Goal: Transaction & Acquisition: Purchase product/service

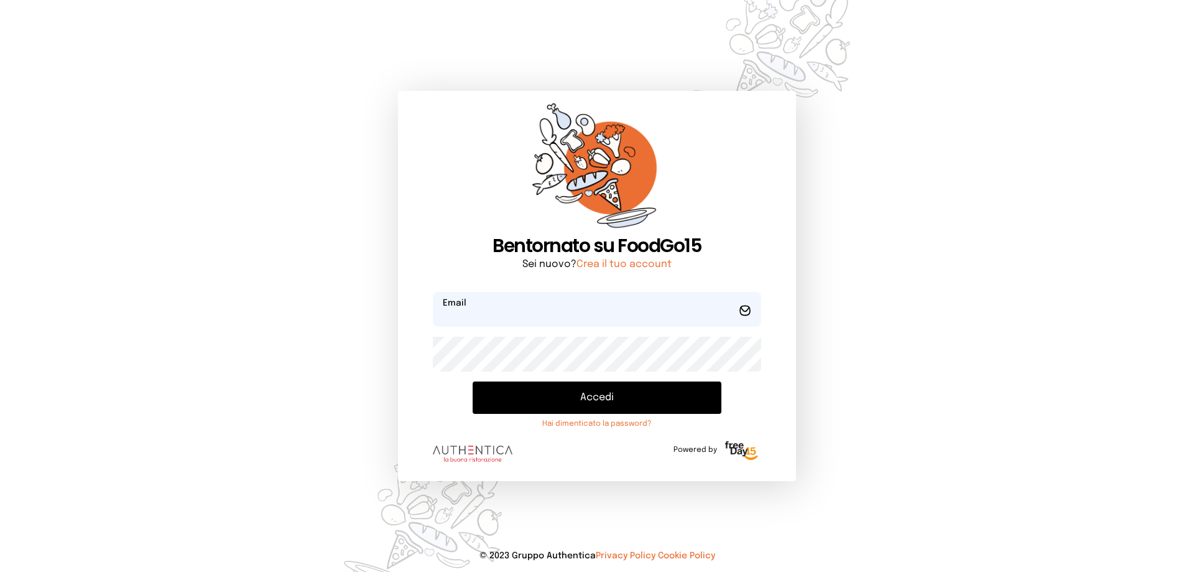
type input "**********"
click at [600, 401] on button "Accedi" at bounding box center [597, 397] width 249 height 32
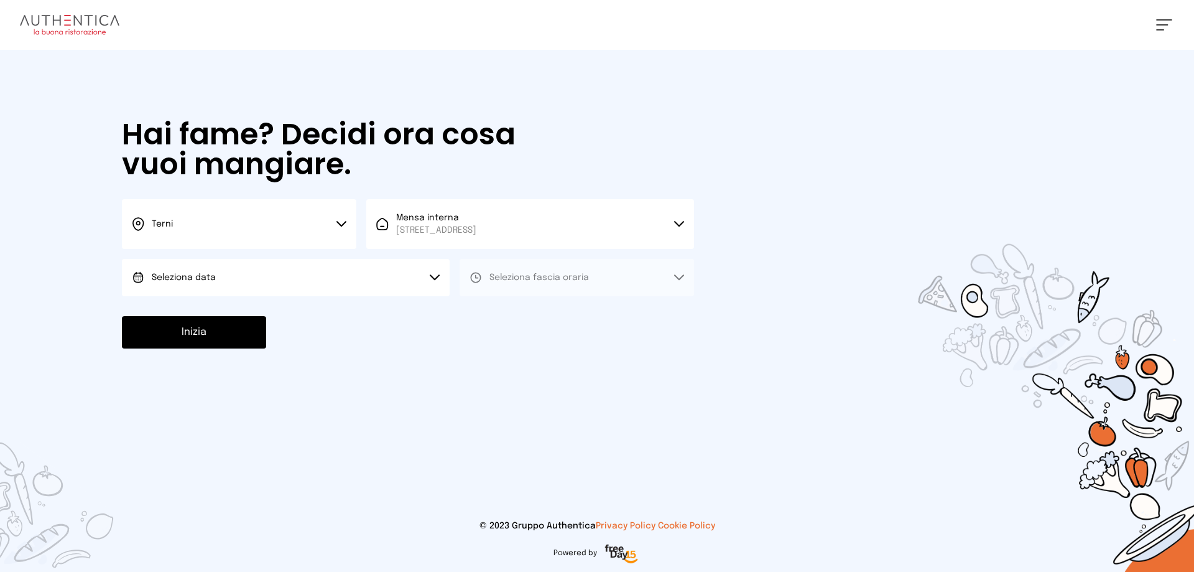
click at [331, 279] on button "Seleziona data" at bounding box center [286, 277] width 328 height 37
click at [318, 320] on li "[DATE], [DATE]" at bounding box center [286, 312] width 328 height 32
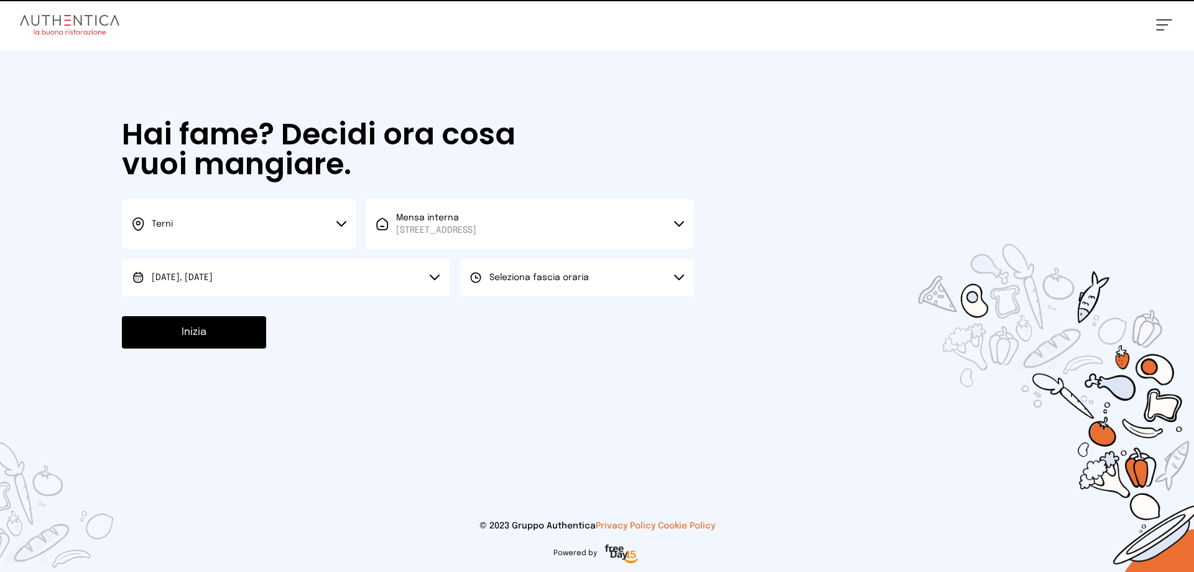
click at [582, 277] on span "Seleziona fascia oraria" at bounding box center [540, 277] width 100 height 9
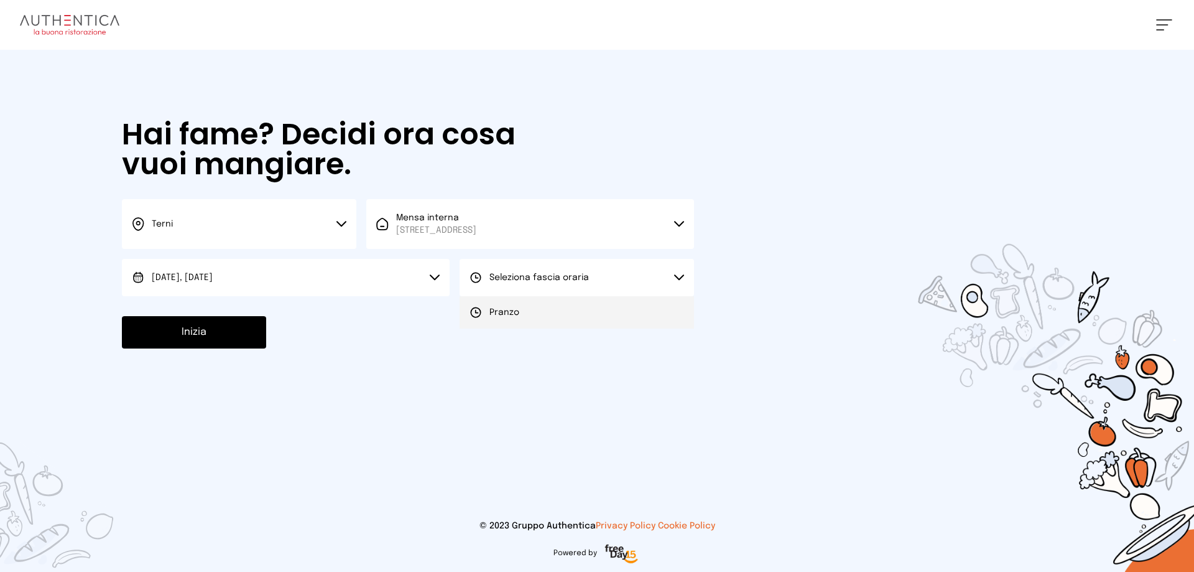
click at [575, 314] on li "Pranzo" at bounding box center [577, 312] width 234 height 32
click at [210, 330] on button "Inizia" at bounding box center [194, 332] width 144 height 32
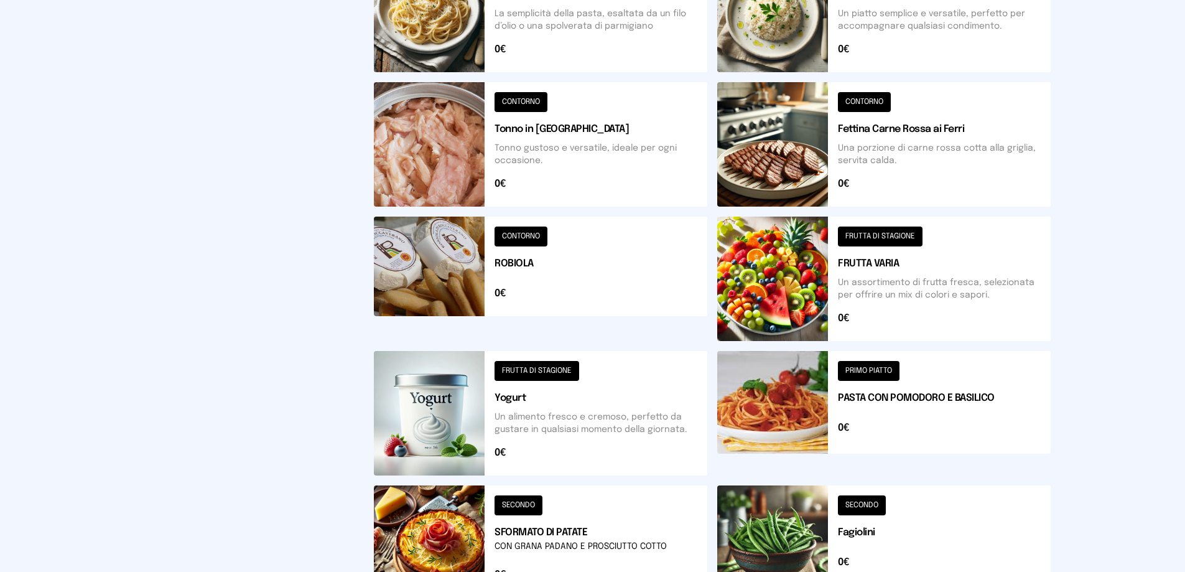
scroll to position [435, 0]
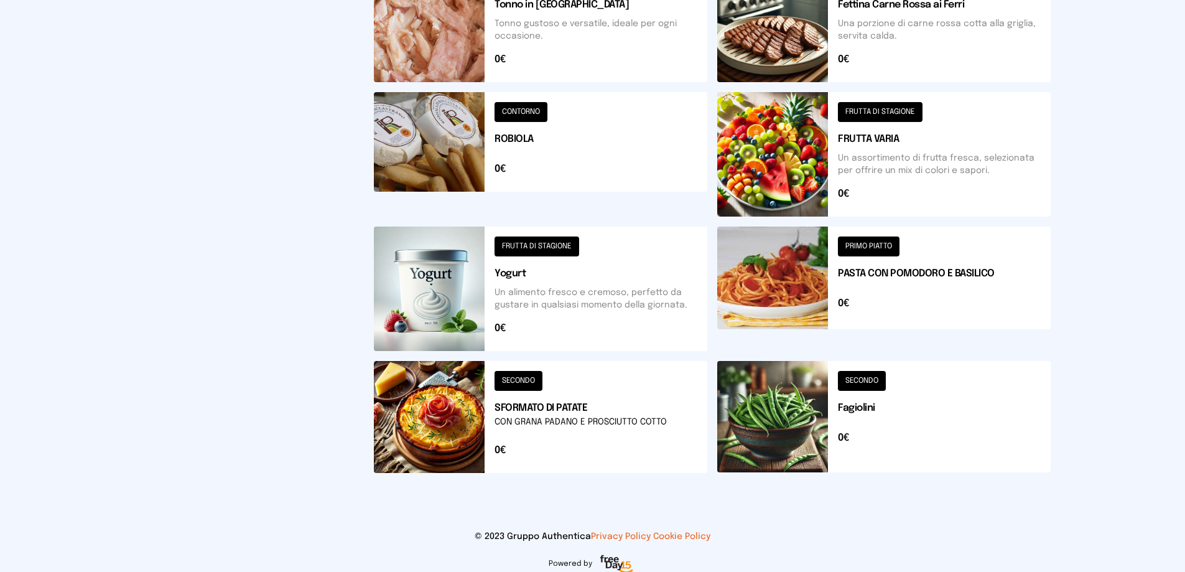
click at [573, 407] on button at bounding box center [540, 417] width 333 height 112
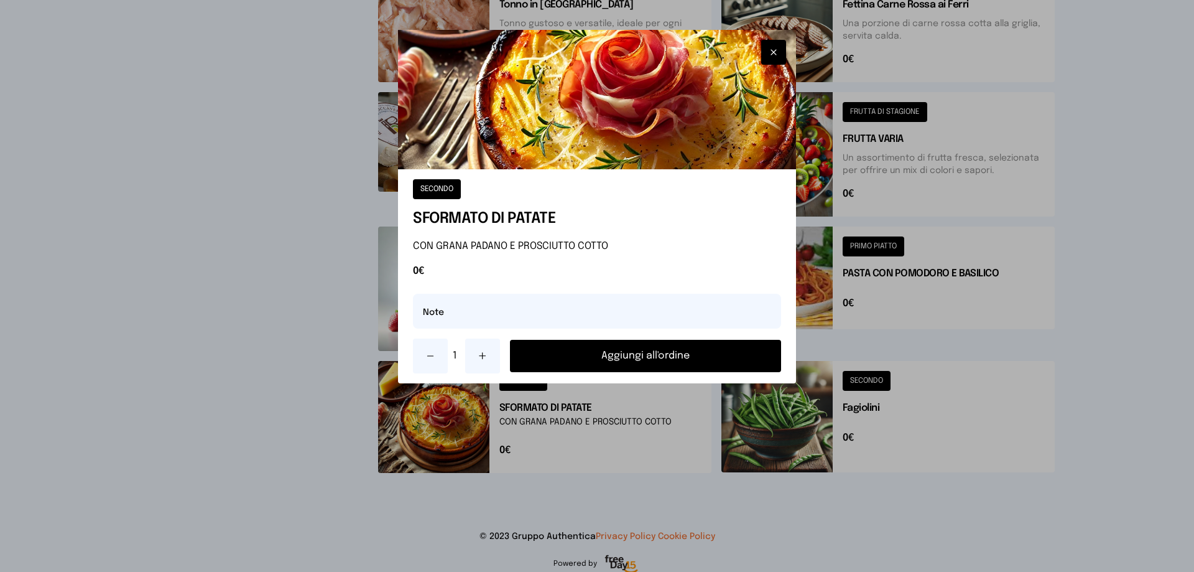
click at [484, 357] on icon at bounding box center [483, 356] width 10 height 10
click at [661, 355] on button "Aggiungi all'ordine" at bounding box center [645, 356] width 271 height 32
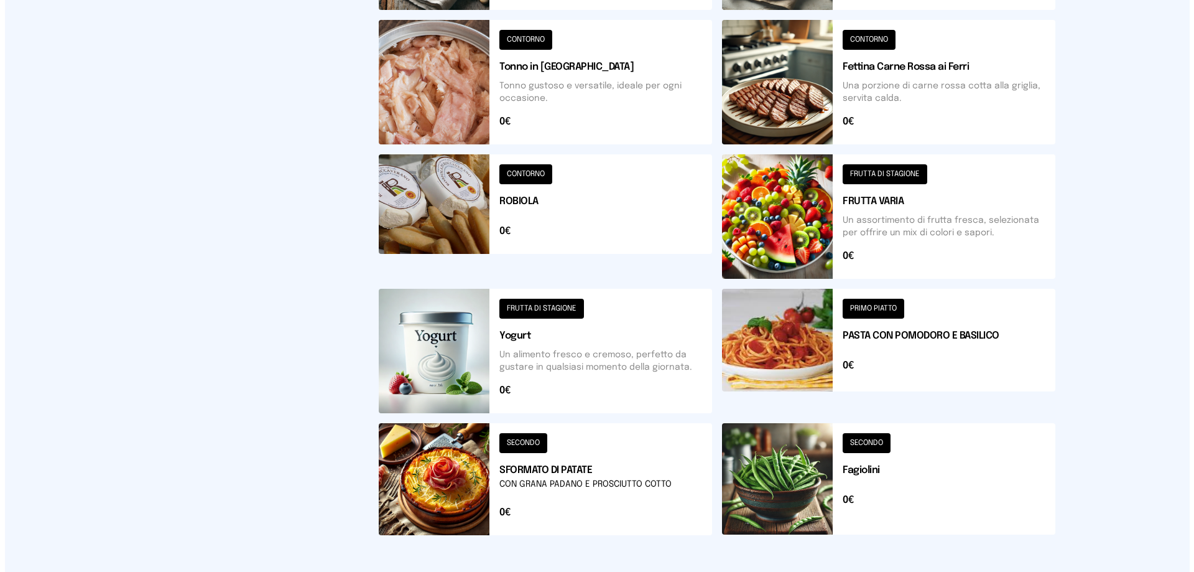
scroll to position [0, 0]
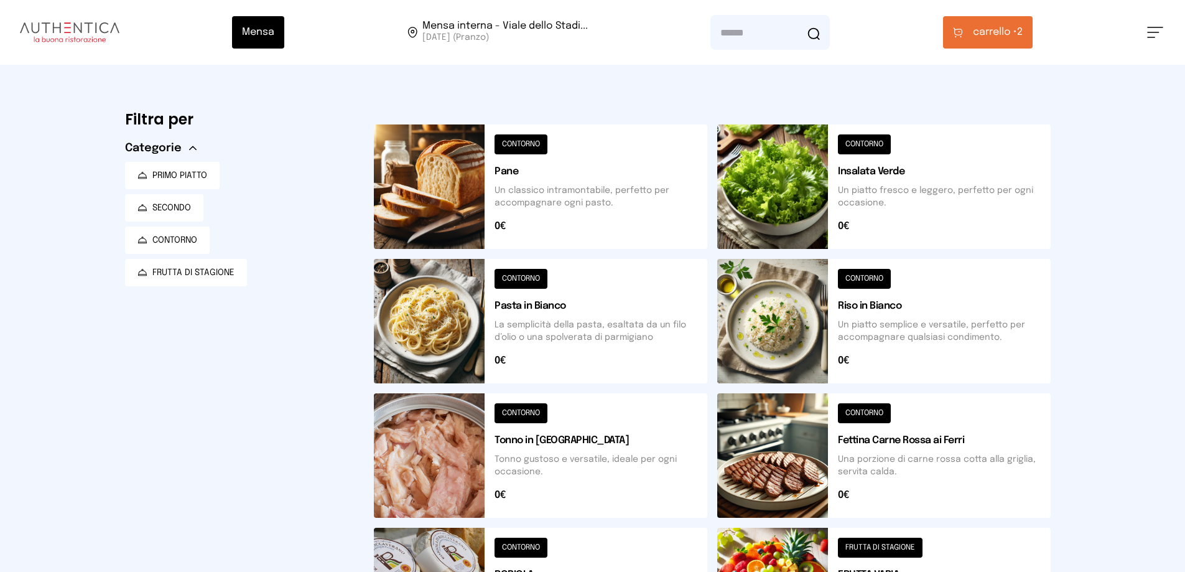
click at [996, 29] on span "carrello •" at bounding box center [995, 32] width 44 height 15
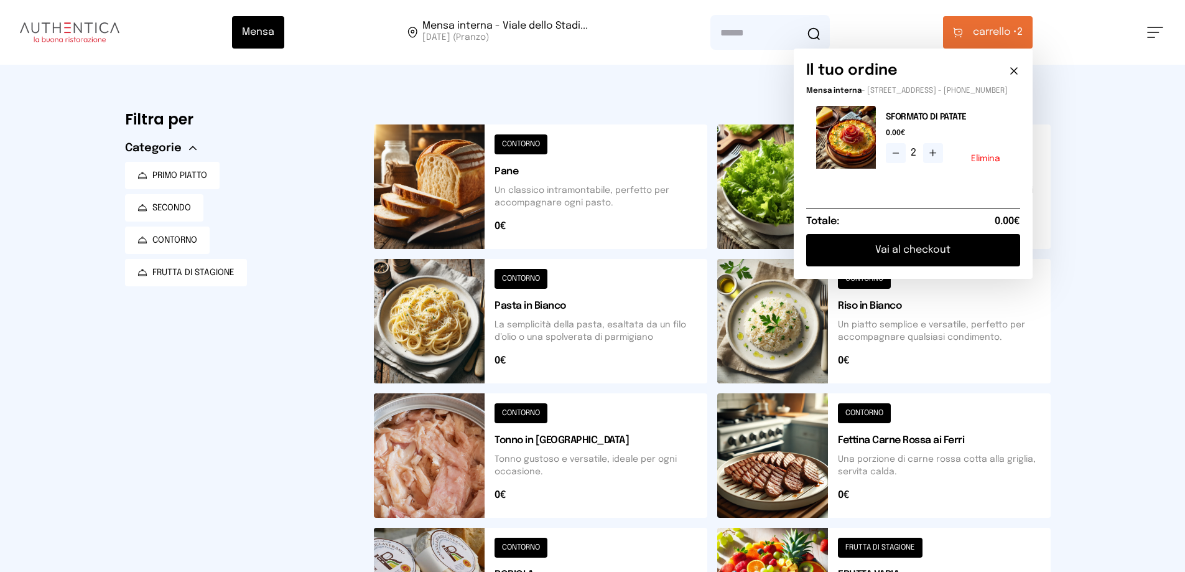
click at [901, 158] on icon at bounding box center [896, 153] width 10 height 10
click at [1127, 369] on div "Mensa Mensa interna - Viale dello Stadi... [DATE] ([GEOGRAPHIC_DATA]) [GEOGRAPH…" at bounding box center [592, 509] width 1185 height 1018
click at [900, 449] on button at bounding box center [883, 455] width 333 height 124
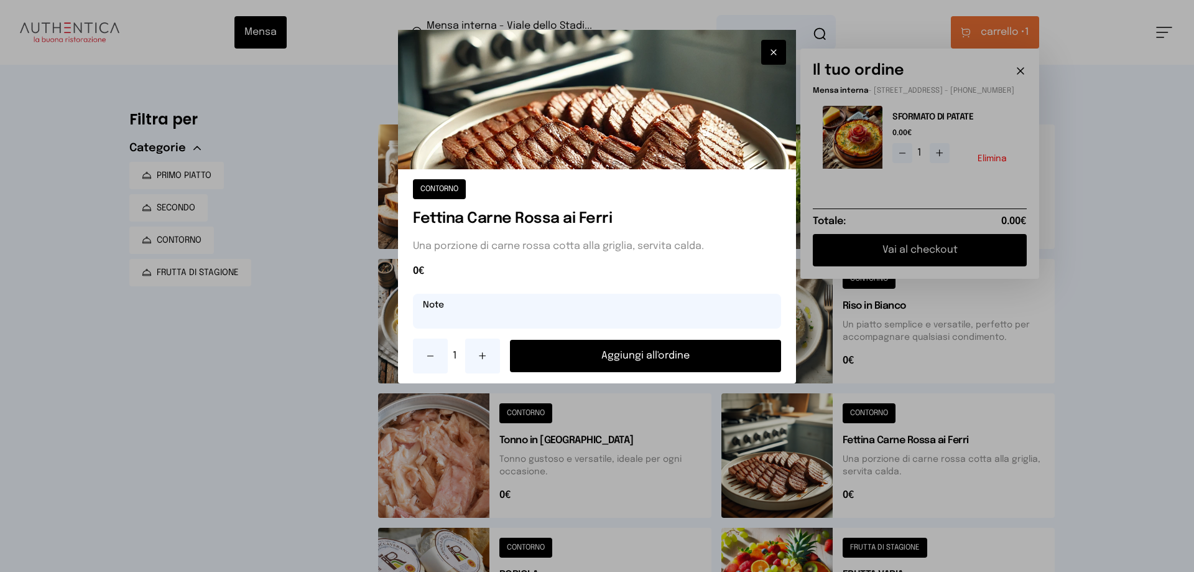
click at [629, 309] on input "text" at bounding box center [597, 311] width 368 height 35
type input "**********"
click at [623, 355] on button "Aggiungi all'ordine" at bounding box center [645, 356] width 271 height 32
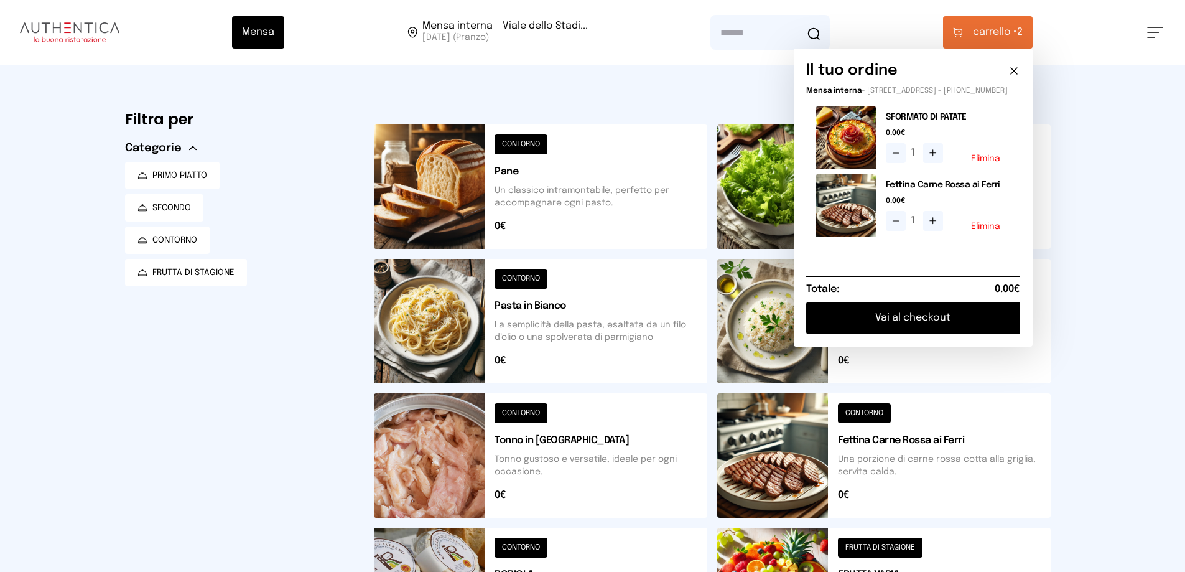
click at [935, 327] on button "Vai al checkout" at bounding box center [913, 318] width 214 height 32
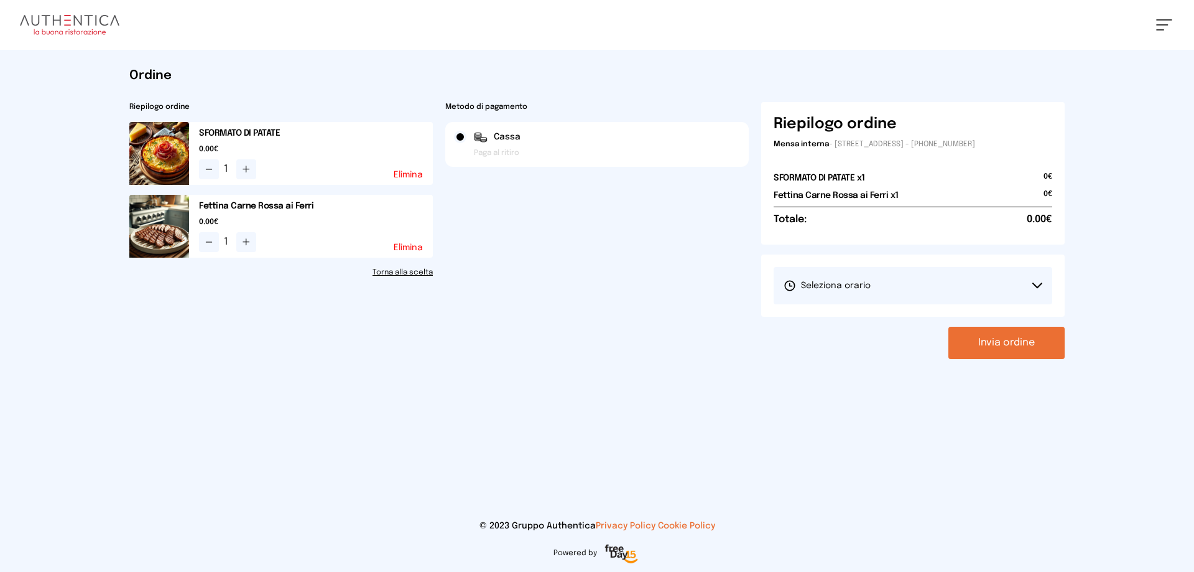
click at [895, 294] on button "Seleziona orario" at bounding box center [913, 285] width 279 height 37
click at [893, 319] on li "1° Turno (13:00 - 15:00)" at bounding box center [913, 320] width 279 height 32
click at [988, 338] on button "Invia ordine" at bounding box center [1007, 343] width 116 height 32
